Goal: Transaction & Acquisition: Purchase product/service

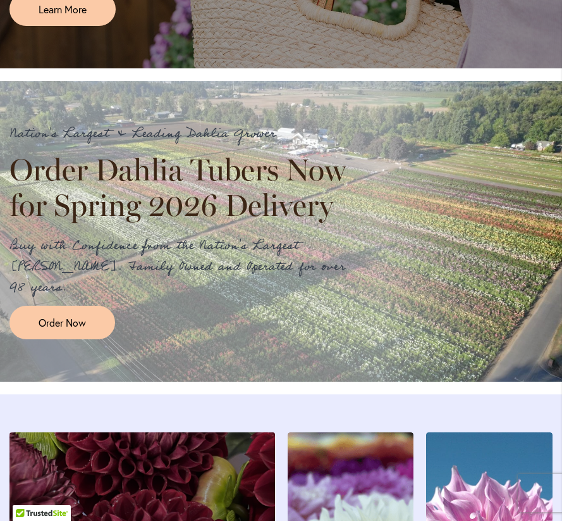
scroll to position [927, 0]
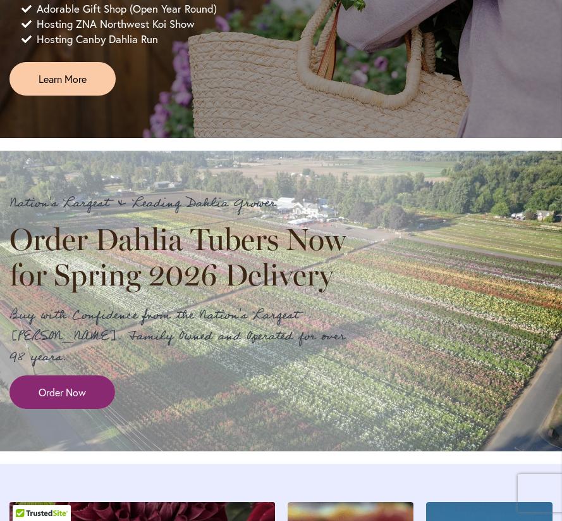
click at [83, 395] on span "Order Now" at bounding box center [62, 392] width 47 height 15
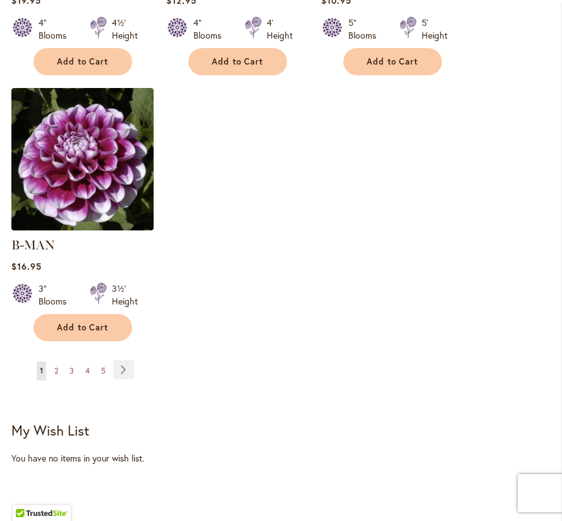
scroll to position [1775, 0]
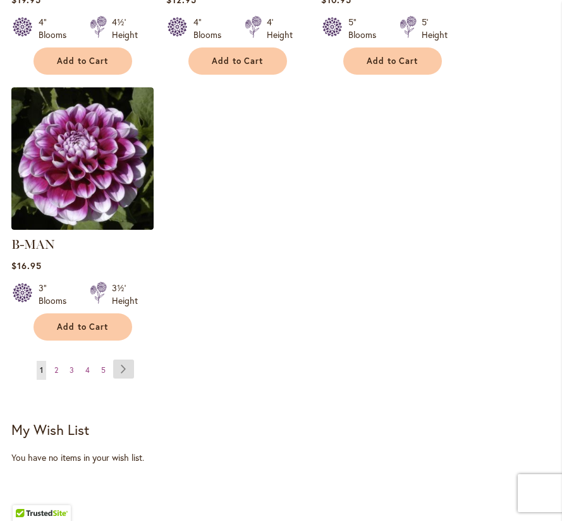
click at [123, 359] on link "Page Next" at bounding box center [123, 368] width 21 height 19
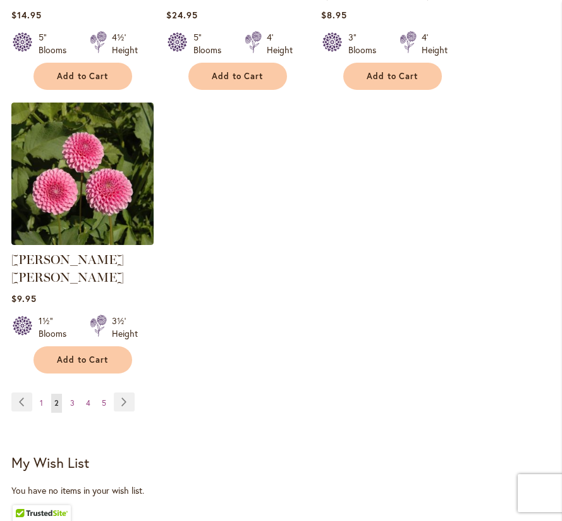
scroll to position [1756, 0]
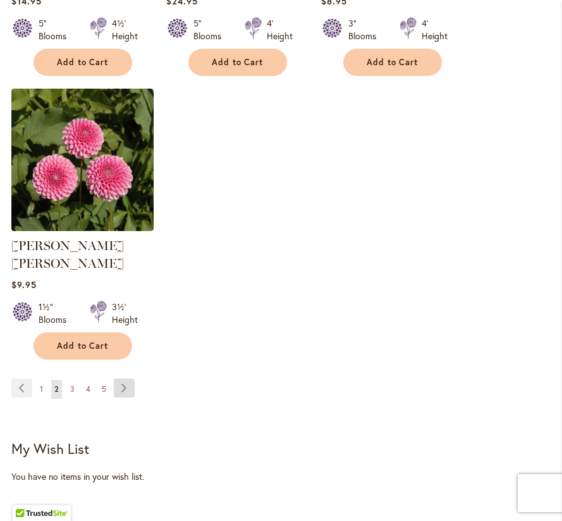
click at [118, 378] on link "Page Next" at bounding box center [124, 387] width 21 height 19
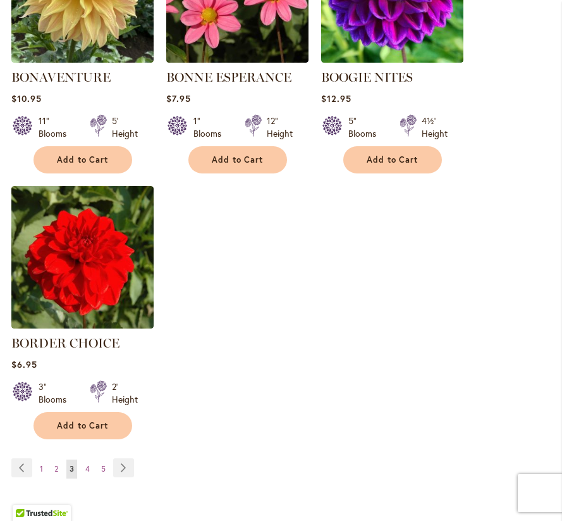
scroll to position [1671, 0]
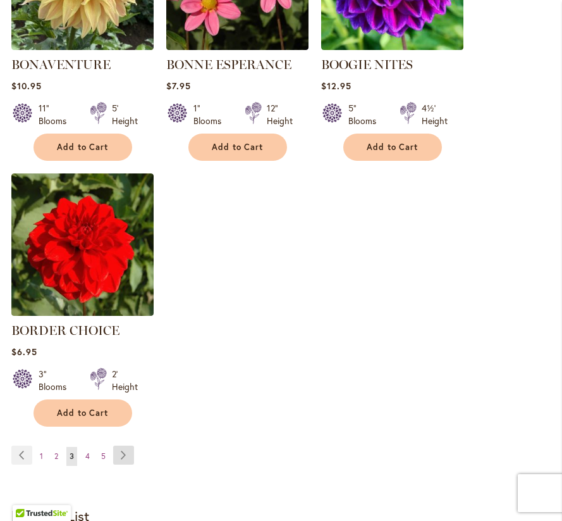
click at [118, 454] on link "Page Next" at bounding box center [123, 454] width 21 height 19
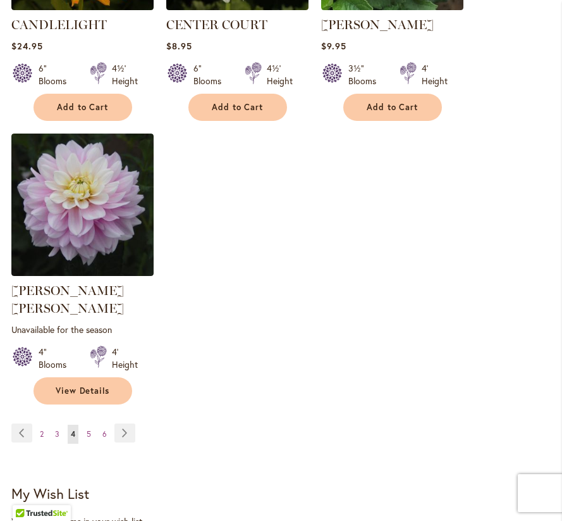
scroll to position [1736, 0]
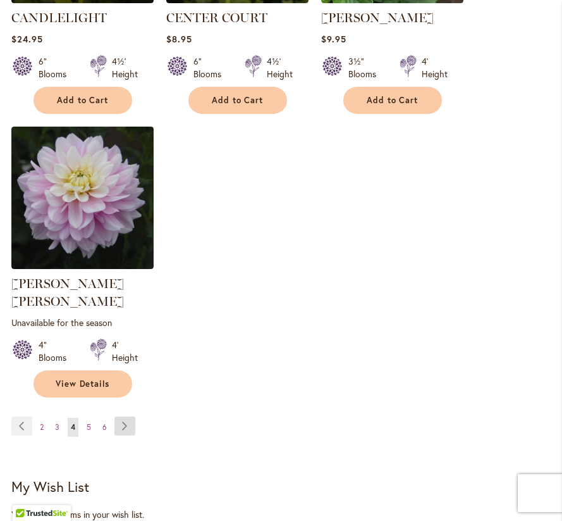
click at [118, 416] on link "Page Next" at bounding box center [125, 425] width 21 height 19
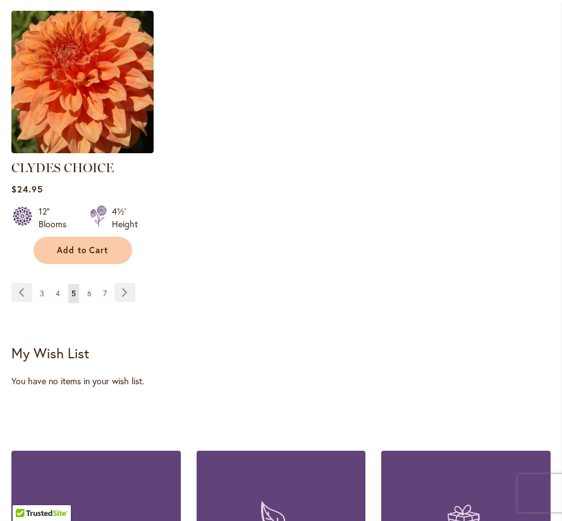
scroll to position [1873, 0]
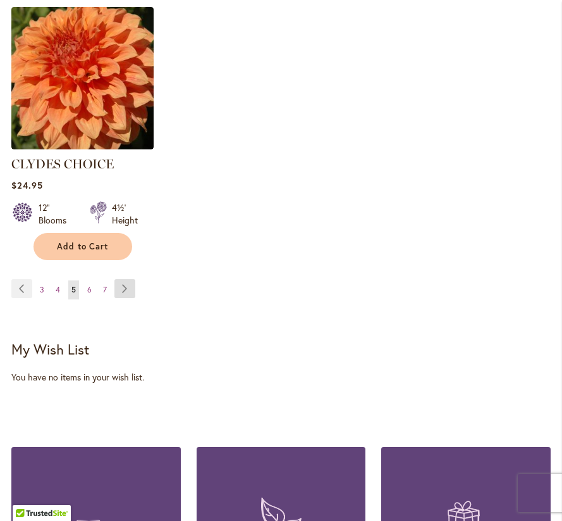
click at [125, 279] on link "Page Next" at bounding box center [125, 288] width 21 height 19
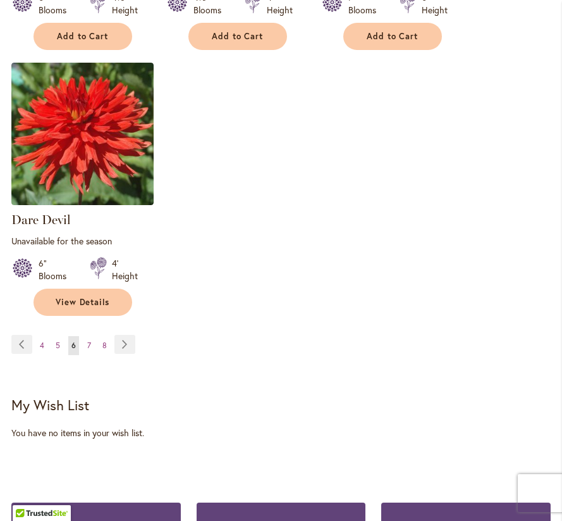
scroll to position [1842, 0]
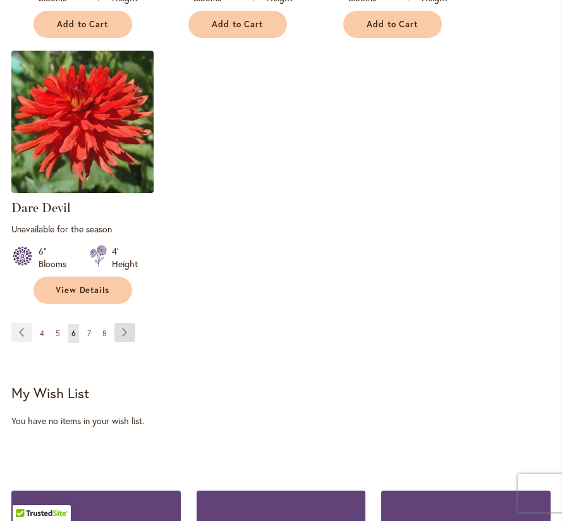
click at [120, 323] on link "Page Next" at bounding box center [125, 332] width 21 height 19
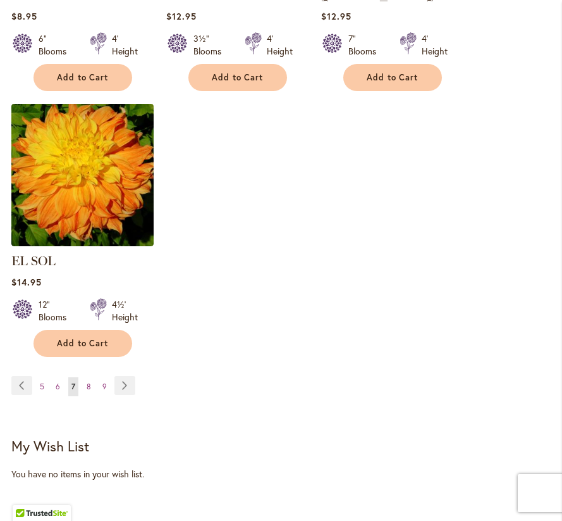
scroll to position [1800, 0]
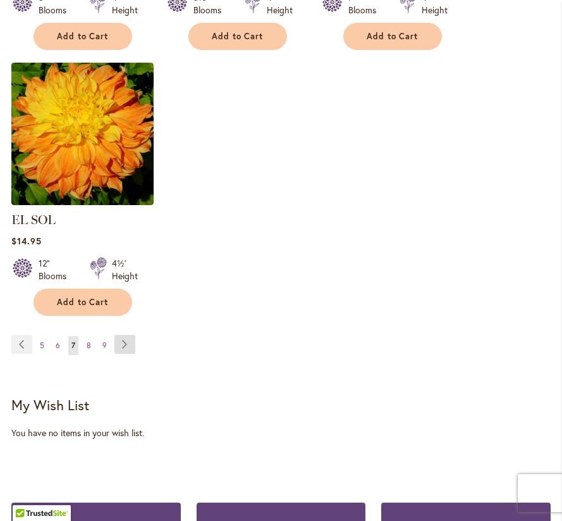
click at [125, 335] on link "Page Next" at bounding box center [125, 344] width 21 height 19
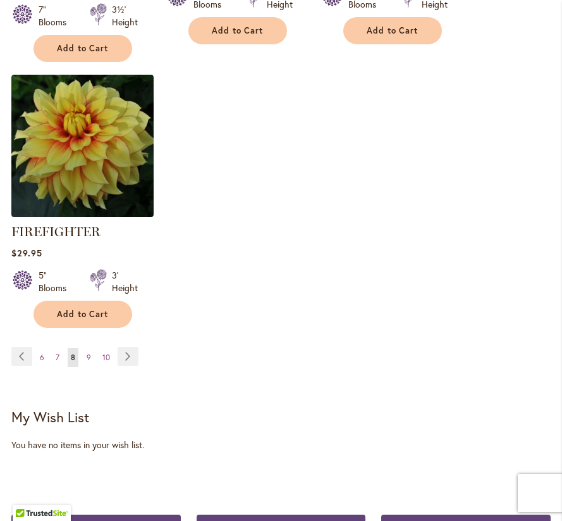
scroll to position [1843, 0]
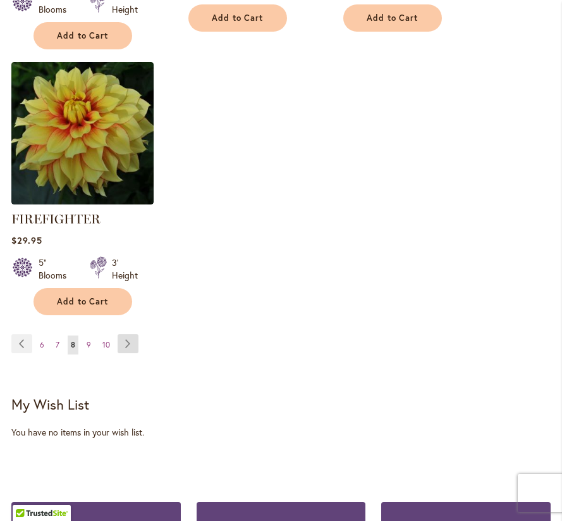
click at [125, 343] on link "Page Next" at bounding box center [128, 343] width 21 height 19
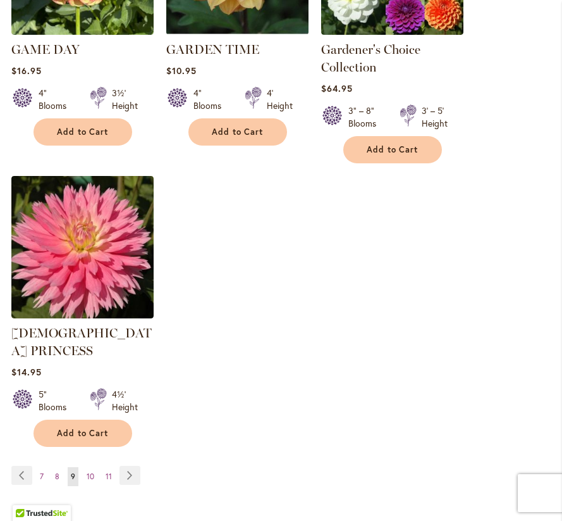
scroll to position [1761, 0]
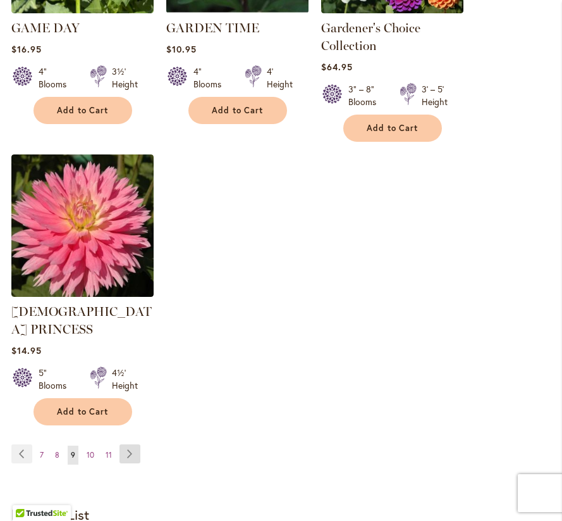
click at [127, 444] on link "Page Next" at bounding box center [130, 453] width 21 height 19
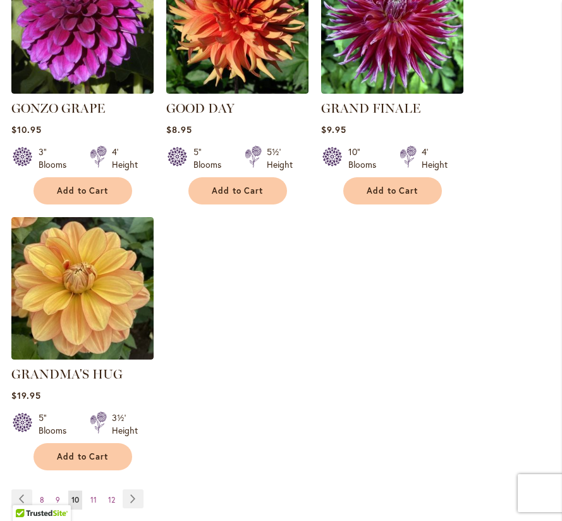
scroll to position [1652, 0]
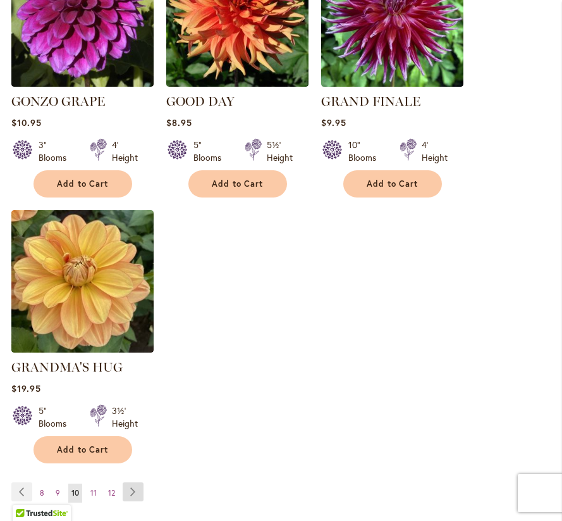
click at [135, 482] on link "Page Next" at bounding box center [133, 491] width 21 height 19
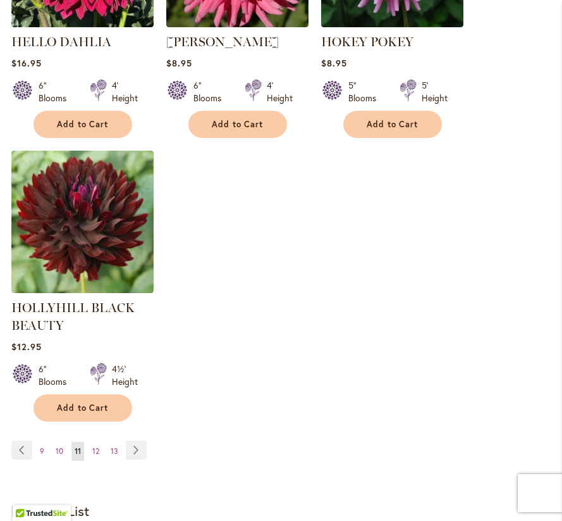
scroll to position [1743, 0]
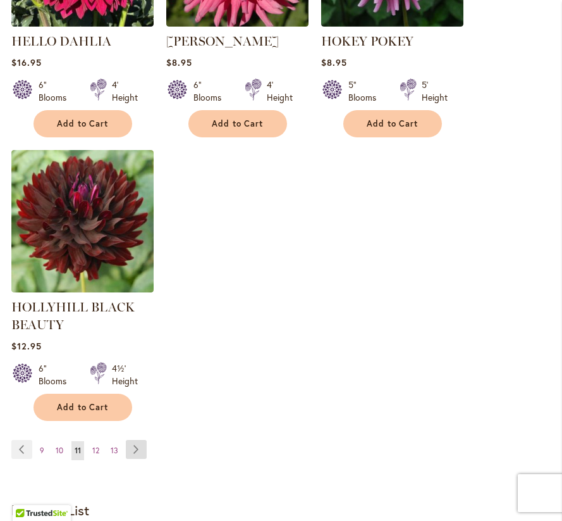
click at [138, 444] on link "Page Next" at bounding box center [136, 449] width 21 height 19
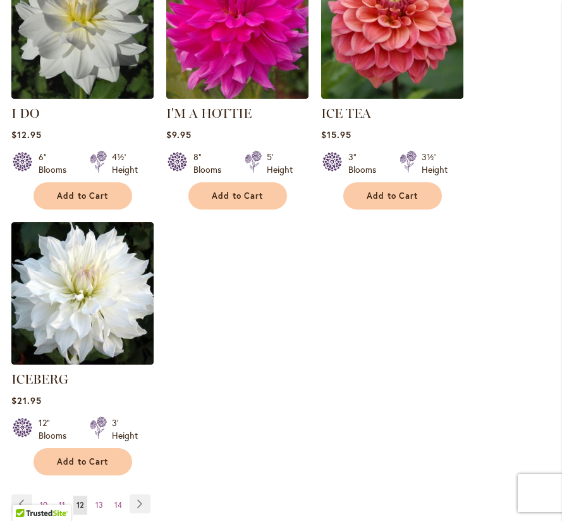
scroll to position [1665, 0]
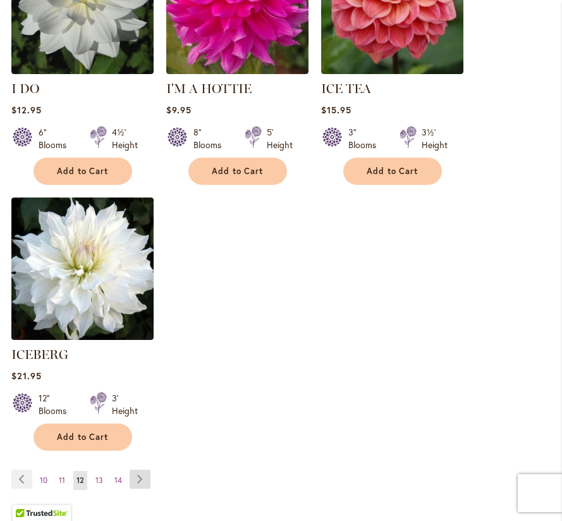
click at [136, 469] on link "Page Next" at bounding box center [140, 478] width 21 height 19
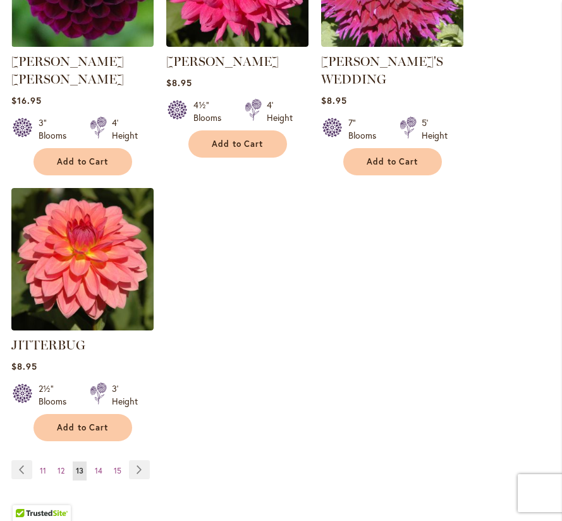
scroll to position [1710, 0]
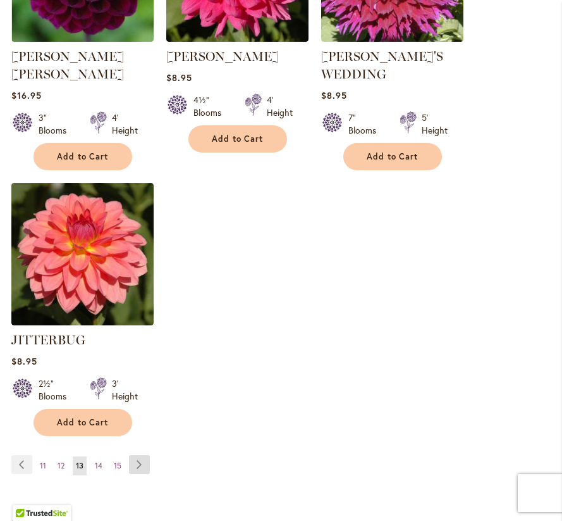
click at [135, 455] on link "Page Next" at bounding box center [139, 464] width 21 height 19
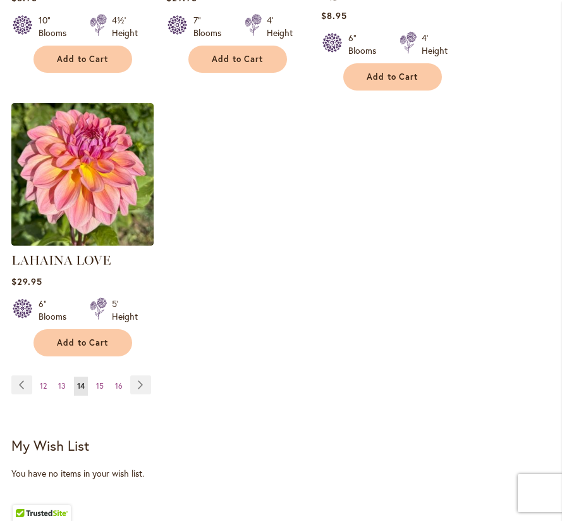
scroll to position [1766, 0]
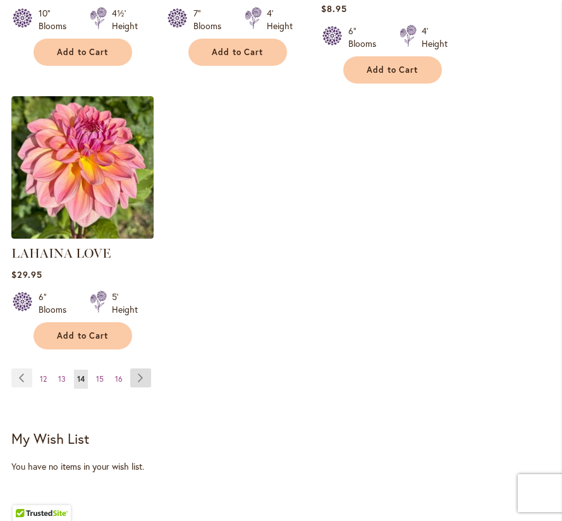
click at [138, 368] on link "Page Next" at bounding box center [140, 377] width 21 height 19
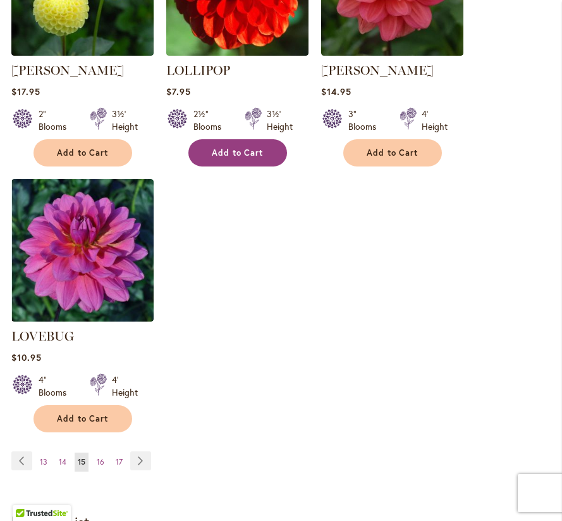
scroll to position [1705, 0]
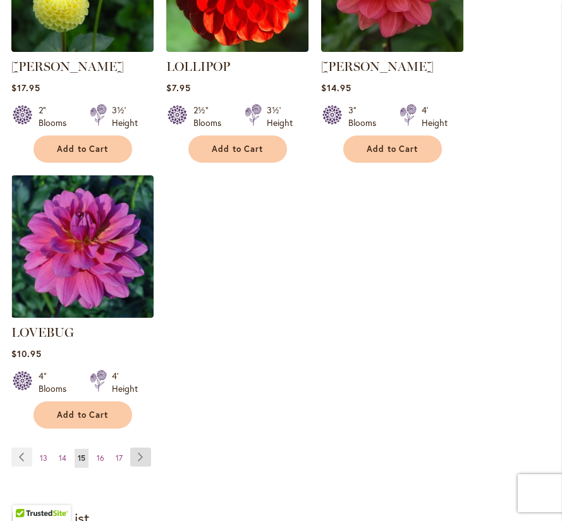
click at [138, 447] on link "Page Next" at bounding box center [140, 456] width 21 height 19
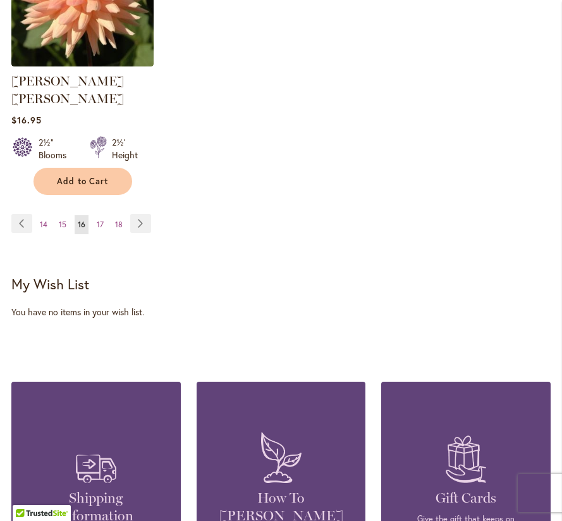
scroll to position [2016, 0]
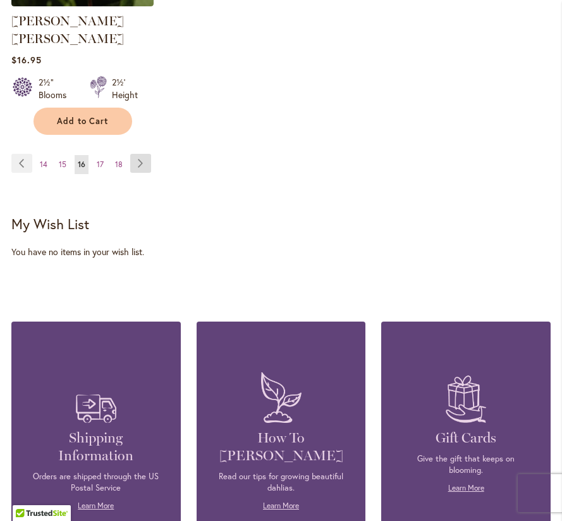
click at [137, 154] on link "Page Next" at bounding box center [140, 163] width 21 height 19
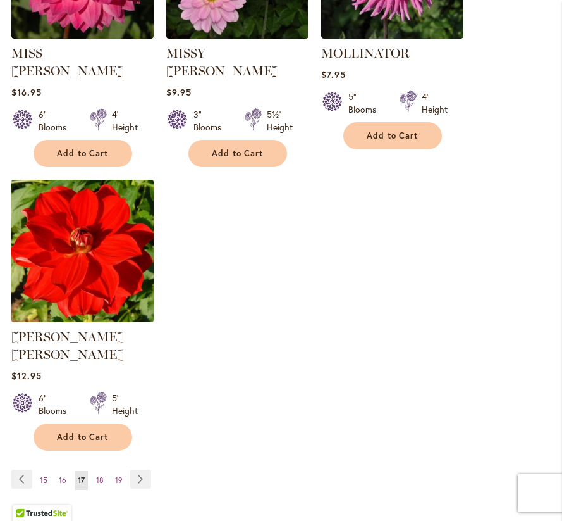
scroll to position [1695, 0]
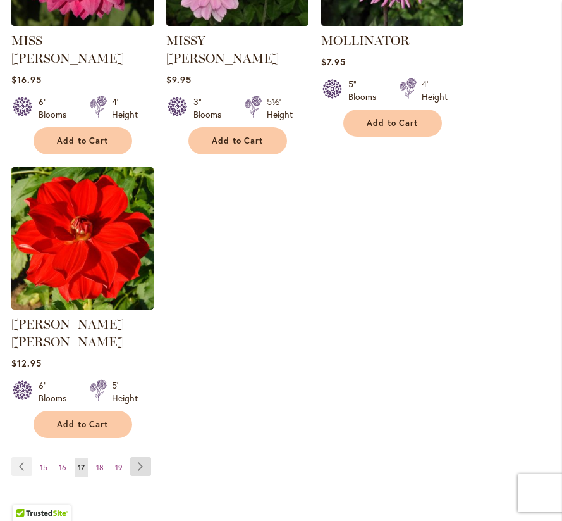
click at [136, 457] on link "Page Next" at bounding box center [140, 466] width 21 height 19
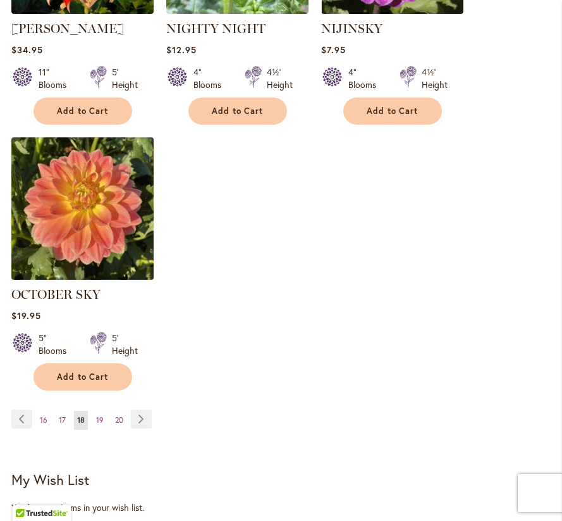
scroll to position [1719, 0]
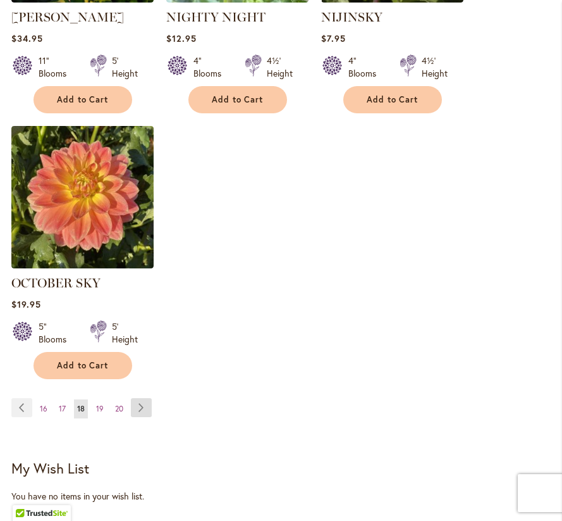
click at [142, 411] on link "Page Next" at bounding box center [141, 407] width 21 height 19
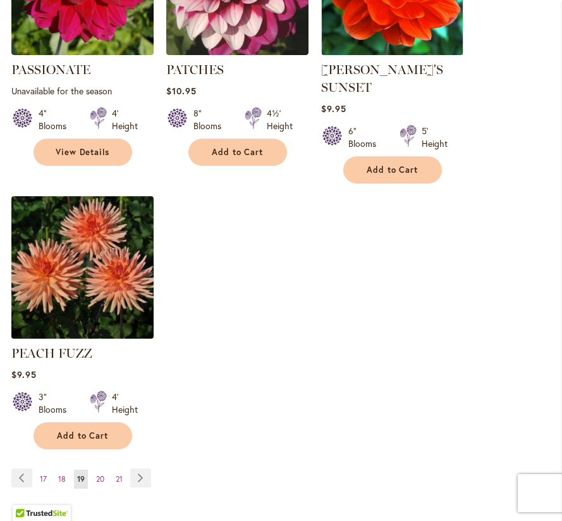
scroll to position [1685, 0]
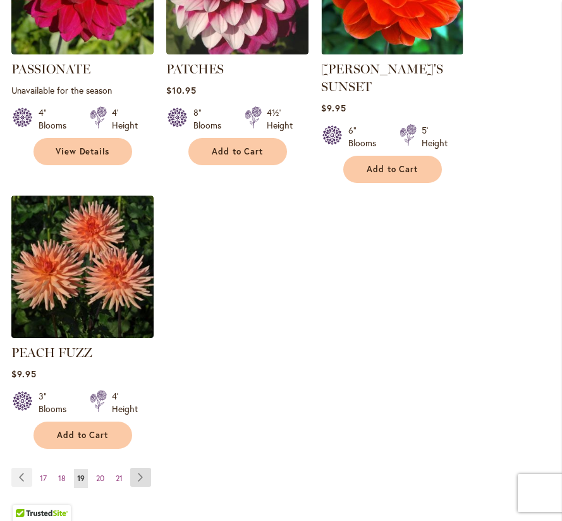
click at [142, 468] on link "Page Next" at bounding box center [140, 477] width 21 height 19
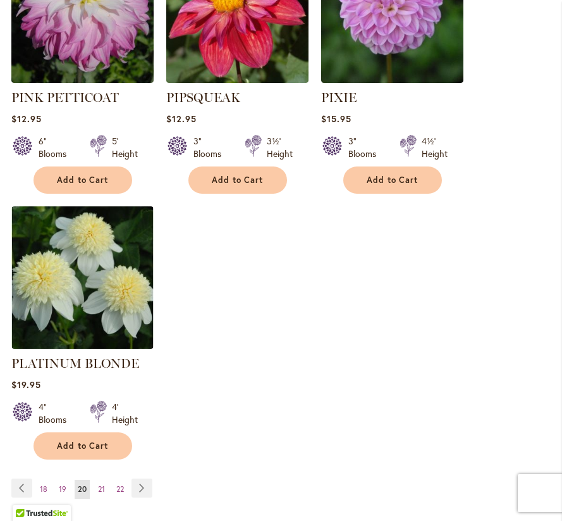
scroll to position [1698, 0]
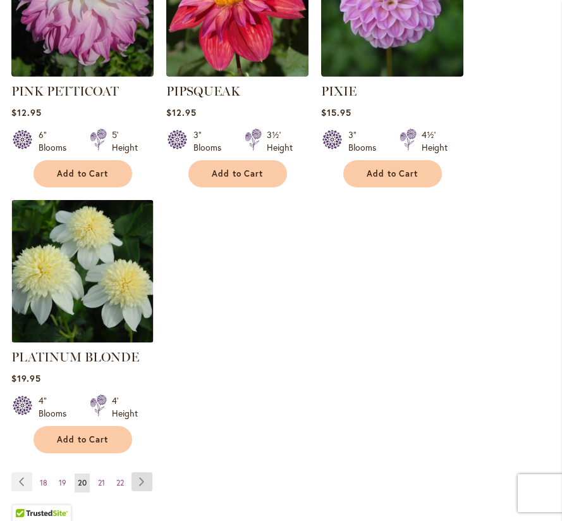
click at [142, 472] on link "Page Next" at bounding box center [142, 481] width 21 height 19
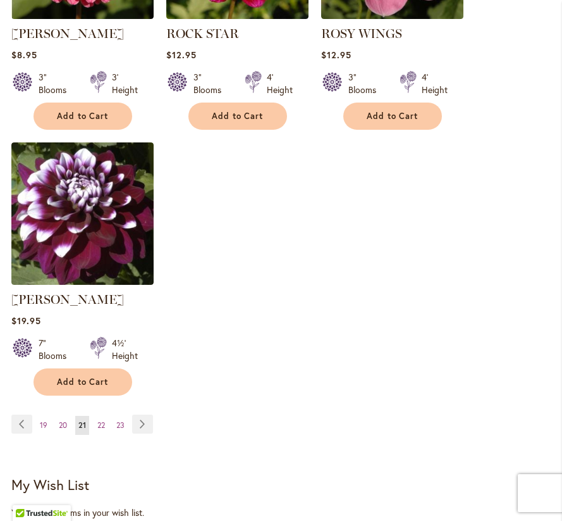
scroll to position [1734, 0]
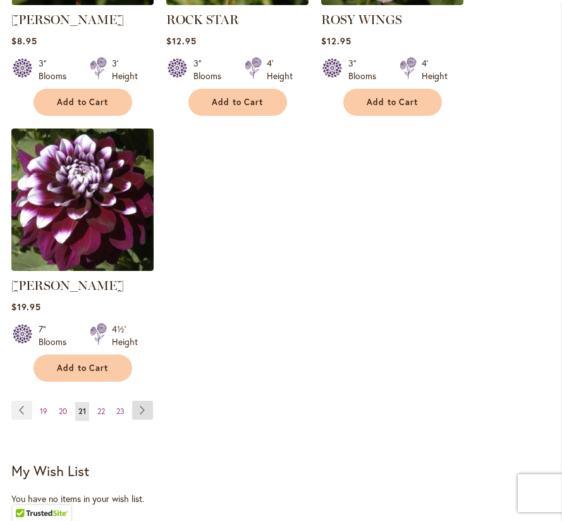
click at [146, 410] on link "Page Next" at bounding box center [142, 409] width 21 height 19
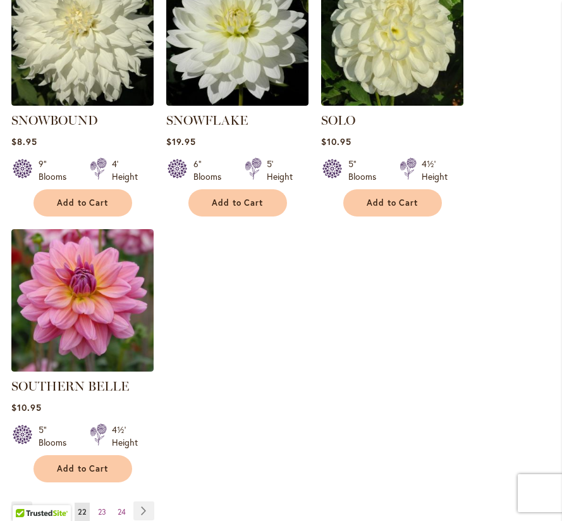
scroll to position [1658, 0]
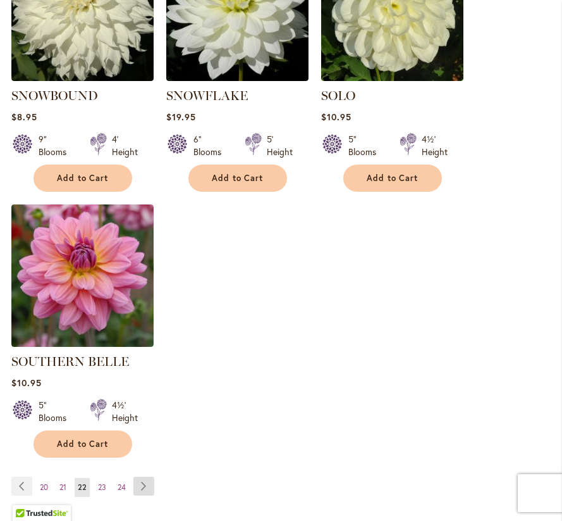
click at [143, 476] on link "Page Next" at bounding box center [143, 485] width 21 height 19
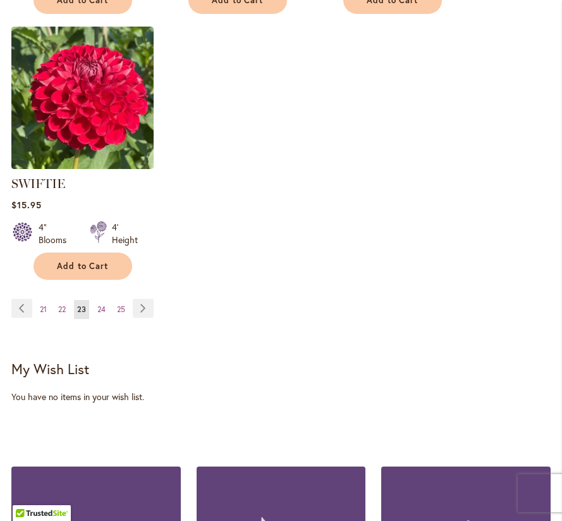
scroll to position [1845, 0]
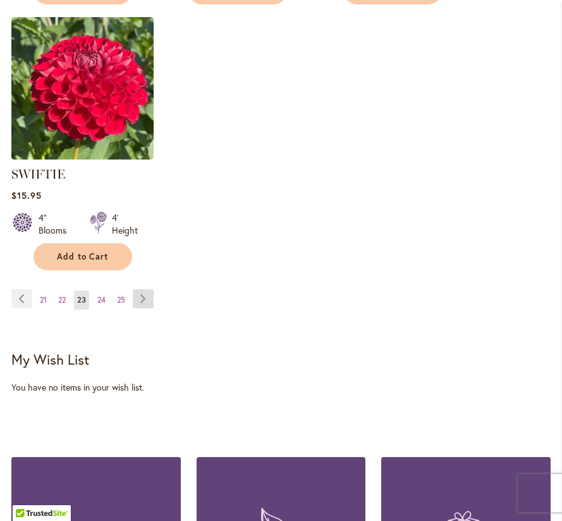
click at [140, 297] on link "Page Next" at bounding box center [143, 298] width 21 height 19
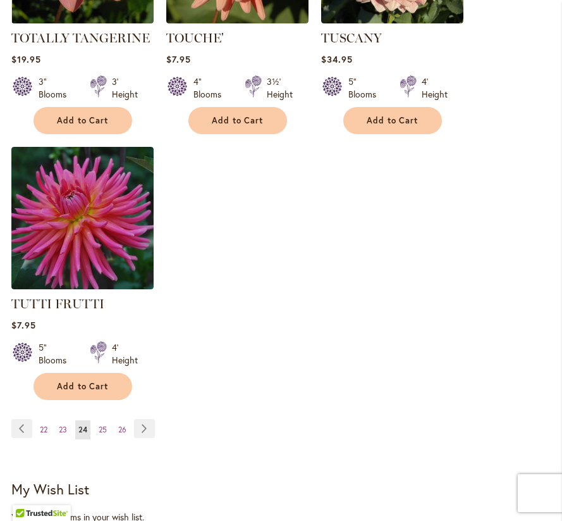
scroll to position [1718, 0]
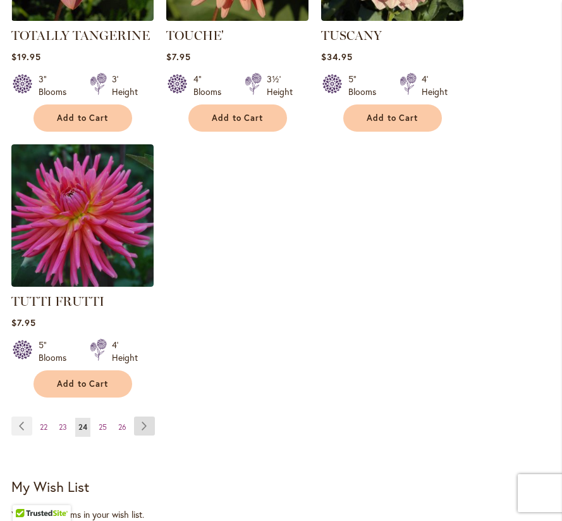
click at [144, 416] on link "Page Next" at bounding box center [144, 425] width 21 height 19
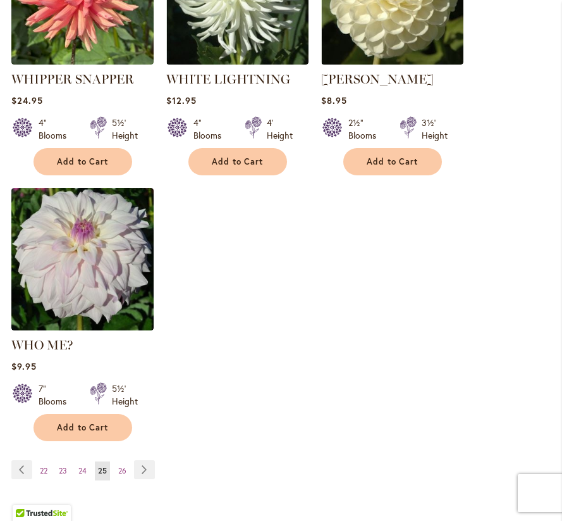
scroll to position [1676, 0]
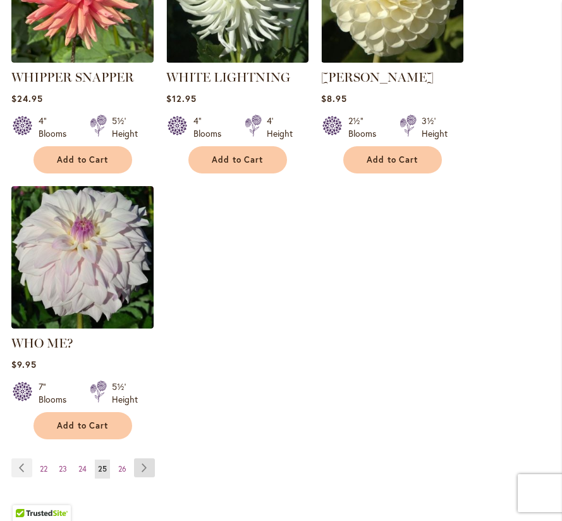
click at [142, 458] on link "Page Next" at bounding box center [144, 467] width 21 height 19
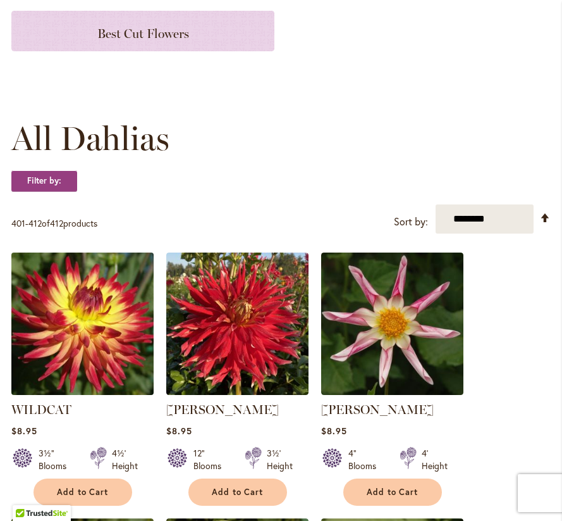
scroll to position [269, 0]
